Goal: Check status

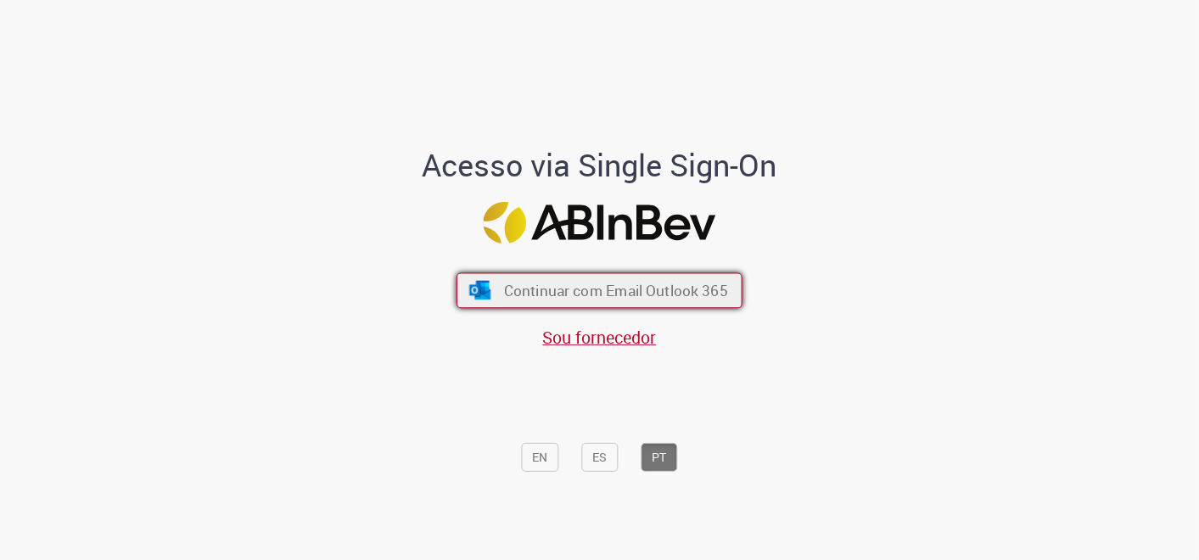
click at [706, 303] on button "Continuar com Email Outlook 365" at bounding box center [599, 290] width 286 height 36
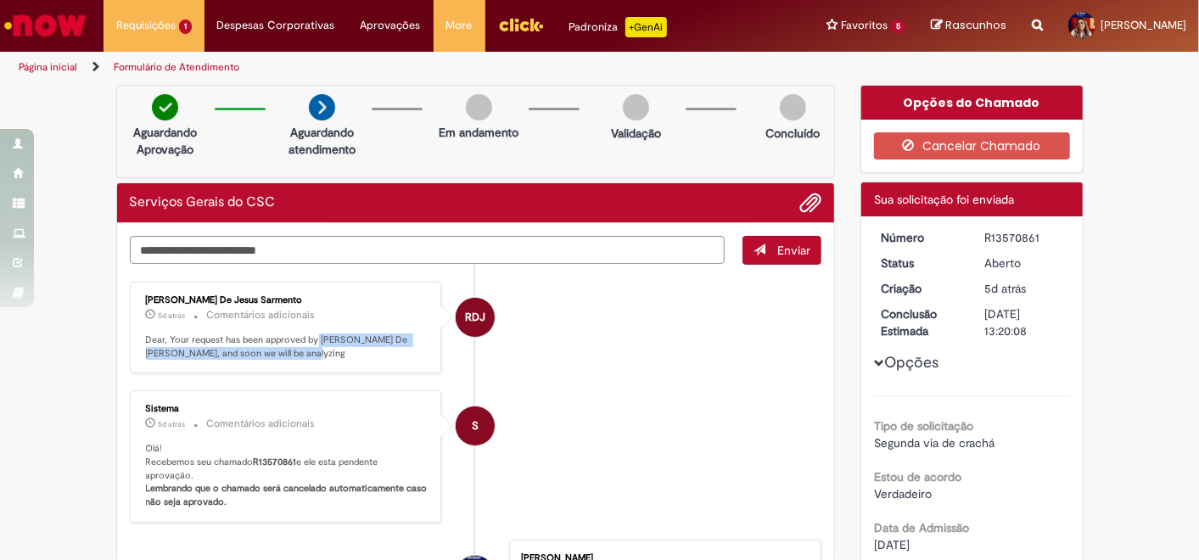
drag, startPoint x: 306, startPoint y: 334, endPoint x: 374, endPoint y: 361, distance: 72.8
click at [374, 361] on div "Robson De Jesus Sarmento 5d atrás 5 dias atrás Comentários adicionais Dear, You…" at bounding box center [286, 328] width 302 height 82
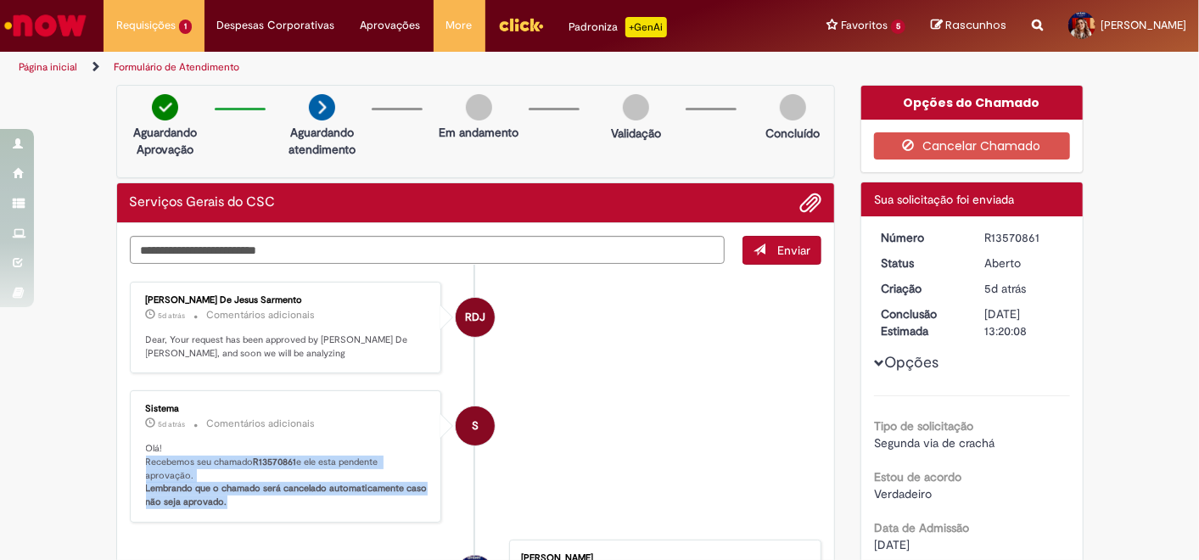
drag, startPoint x: 134, startPoint y: 460, endPoint x: 401, endPoint y: 510, distance: 271.9
click at [401, 510] on div "Sistema 5d atrás 5 dias atrás Comentários adicionais Olá! Recebemos seu chamado…" at bounding box center [286, 456] width 302 height 122
drag, startPoint x: 401, startPoint y: 510, endPoint x: 281, endPoint y: 499, distance: 121.0
click at [281, 499] on p "Olá! Recebemos seu chamado R13570861 e ele esta pendente aprovação. Lembrando q…" at bounding box center [287, 475] width 283 height 67
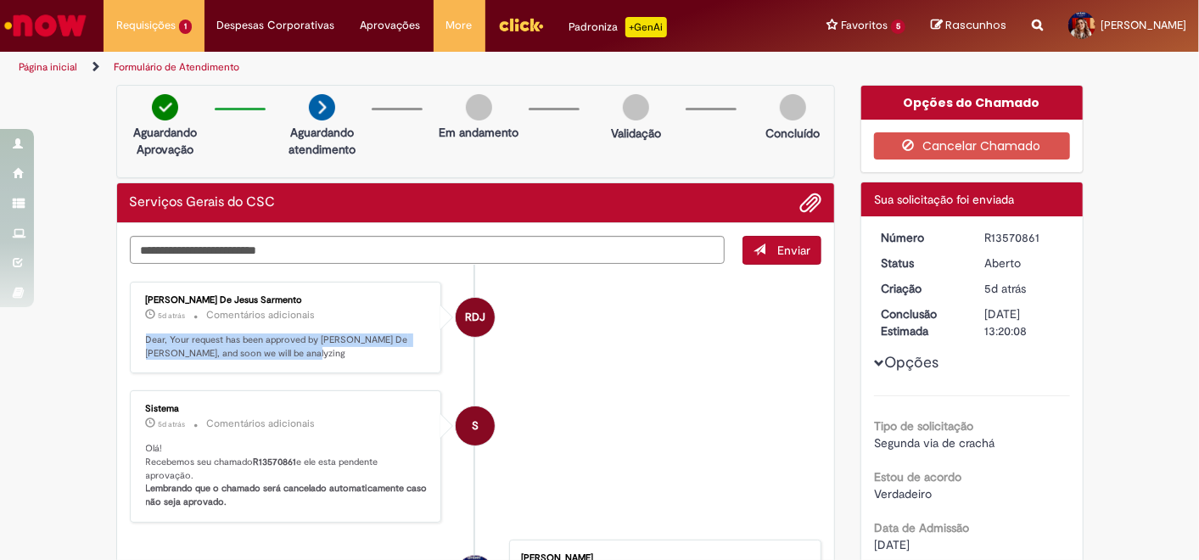
drag, startPoint x: 137, startPoint y: 332, endPoint x: 355, endPoint y: 353, distance: 219.1
click at [355, 353] on p "Dear, Your request has been approved by Robson De Jesus Sarmento, and soon we w…" at bounding box center [287, 346] width 283 height 26
